Goal: Register for event/course

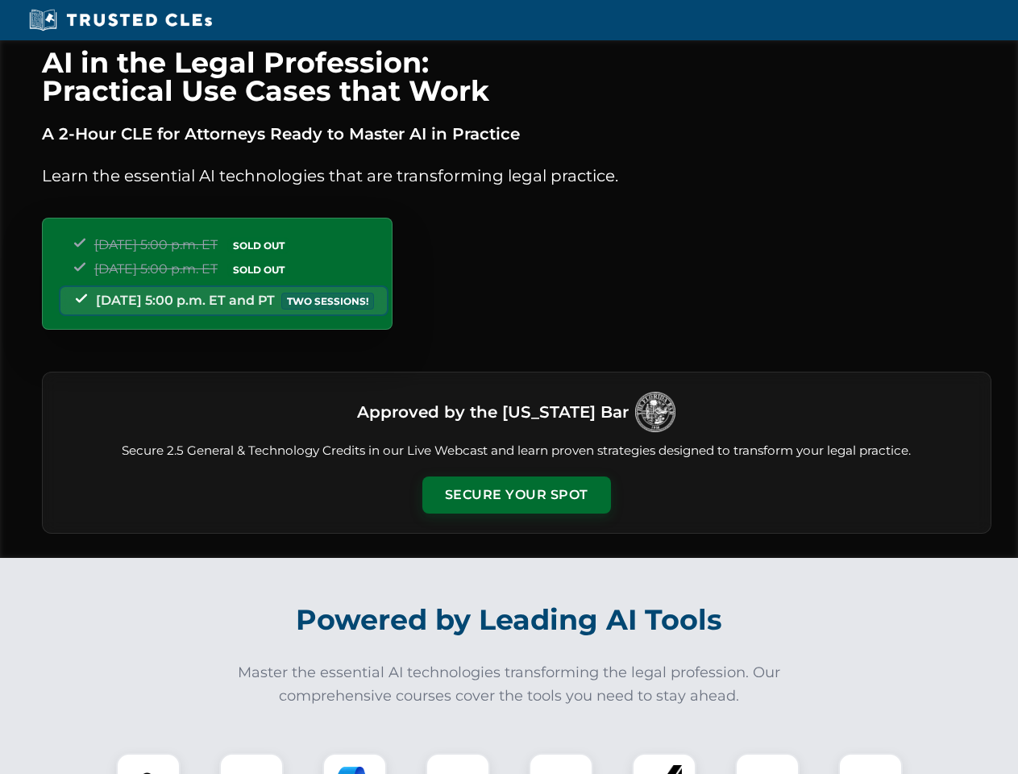
click at [516, 495] on button "Secure Your Spot" at bounding box center [516, 494] width 189 height 37
click at [148, 763] on img at bounding box center [148, 785] width 47 height 47
